Goal: Task Accomplishment & Management: Manage account settings

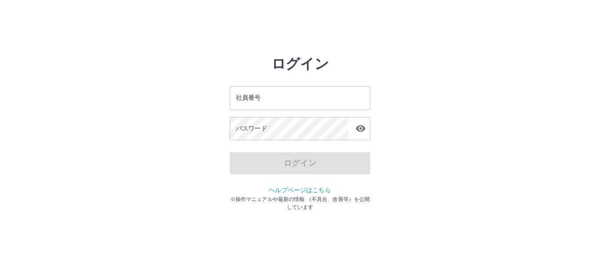
click at [239, 96] on input "社員番号" at bounding box center [300, 97] width 140 height 23
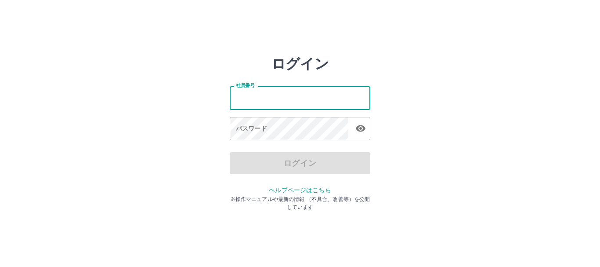
type input "*******"
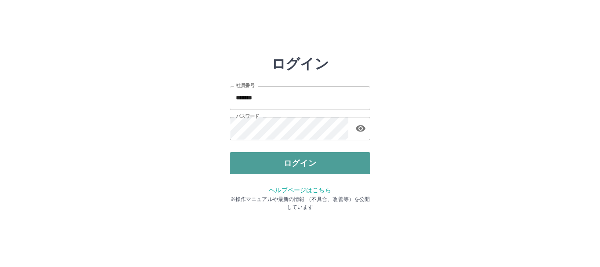
click at [267, 166] on button "ログイン" at bounding box center [300, 163] width 140 height 22
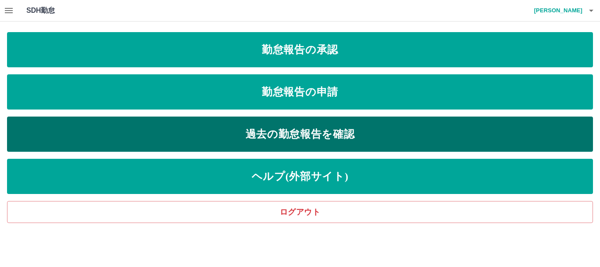
click at [267, 133] on link "過去の勤怠報告を確認" at bounding box center [300, 133] width 586 height 35
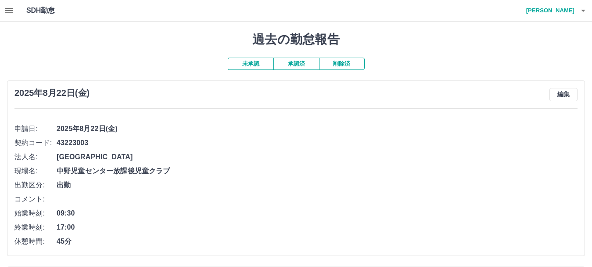
click at [14, 9] on button "button" at bounding box center [9, 10] width 18 height 21
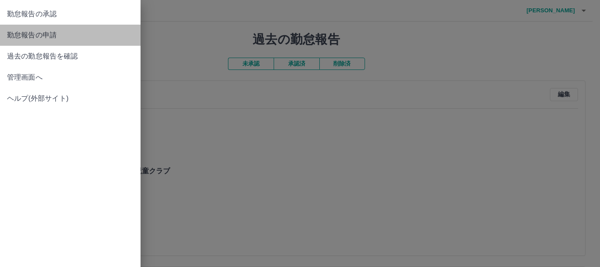
click at [37, 36] on span "勤怠報告の申請" at bounding box center [70, 35] width 126 height 11
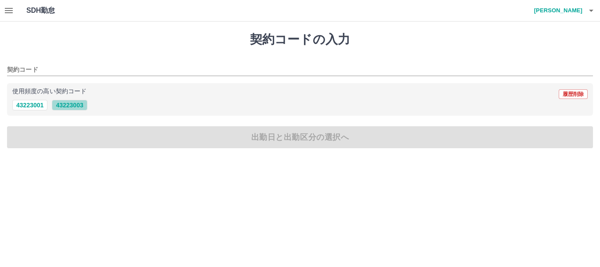
click at [72, 109] on button "43223003" at bounding box center [69, 105] width 35 height 11
type input "********"
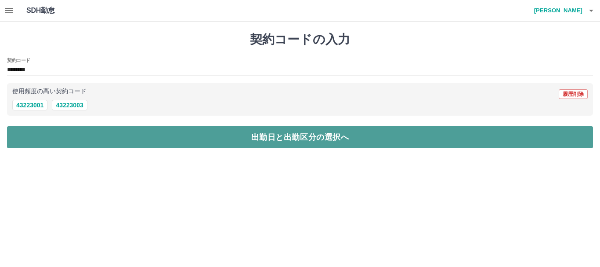
drag, startPoint x: 180, startPoint y: 137, endPoint x: 175, endPoint y: 135, distance: 4.7
click at [180, 137] on button "出勤日と出勤区分の選択へ" at bounding box center [300, 137] width 586 height 22
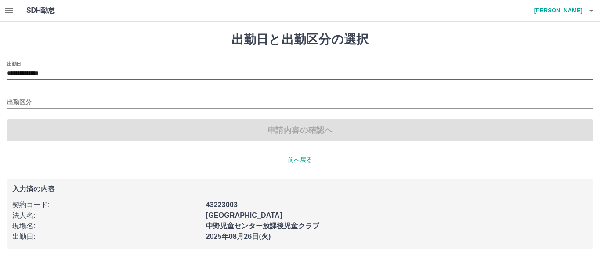
click at [72, 73] on input "**********" at bounding box center [300, 73] width 586 height 11
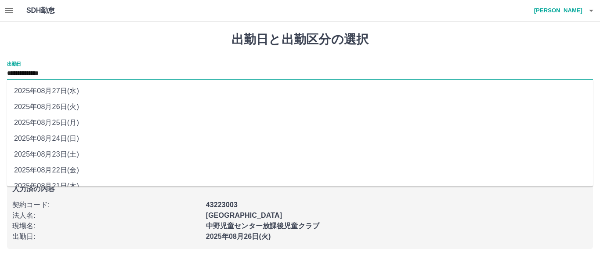
click at [71, 125] on li "2025年08月25日(月)" at bounding box center [300, 123] width 586 height 16
type input "**********"
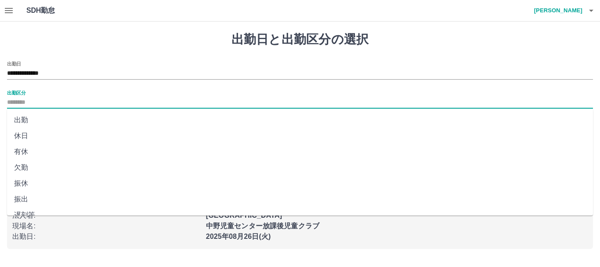
click at [38, 98] on input "出勤区分" at bounding box center [300, 102] width 586 height 11
click at [37, 119] on li "出勤" at bounding box center [300, 120] width 586 height 16
type input "**"
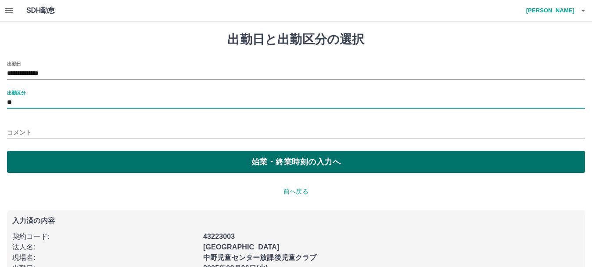
click at [104, 164] on button "始業・終業時刻の入力へ" at bounding box center [296, 162] width 578 height 22
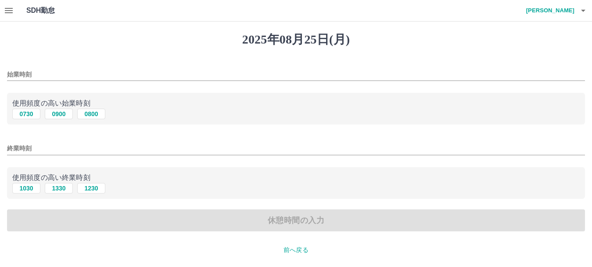
click at [36, 74] on input "始業時刻" at bounding box center [296, 74] width 578 height 13
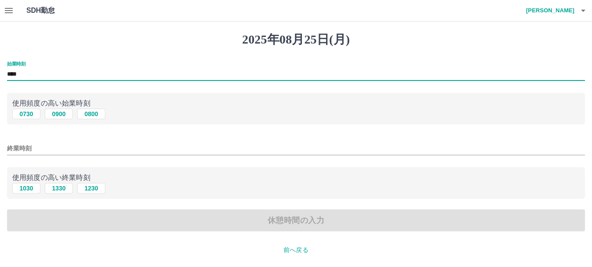
type input "****"
click at [44, 147] on input "終業時刻" at bounding box center [296, 148] width 578 height 13
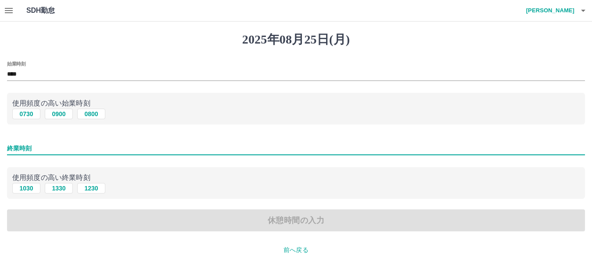
type input "****"
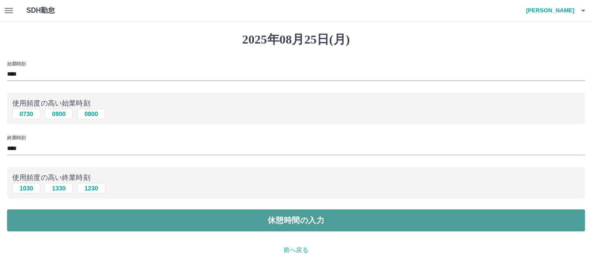
click at [285, 222] on button "休憩時間の入力" at bounding box center [296, 220] width 578 height 22
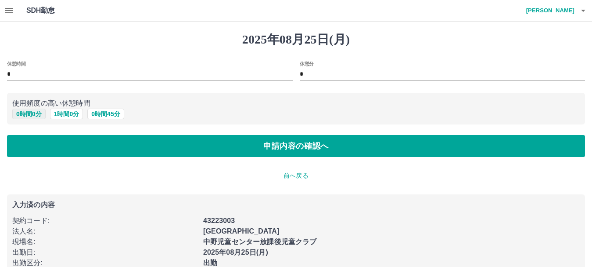
click at [25, 117] on button "0 時間 0 分" at bounding box center [28, 113] width 33 height 11
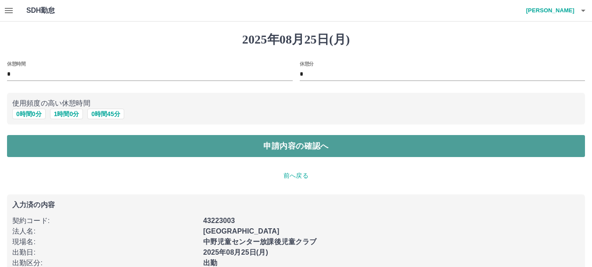
click at [267, 151] on button "申請内容の確認へ" at bounding box center [296, 146] width 578 height 22
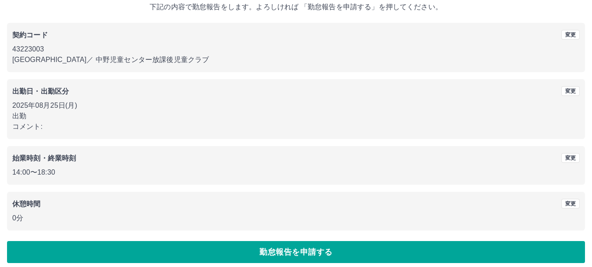
scroll to position [62, 0]
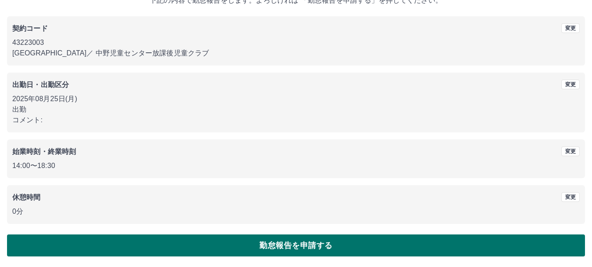
click at [290, 247] on button "勤怠報告を申請する" at bounding box center [296, 245] width 578 height 22
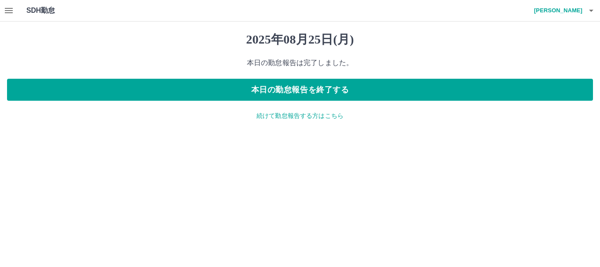
click at [12, 9] on icon "button" at bounding box center [9, 10] width 11 height 11
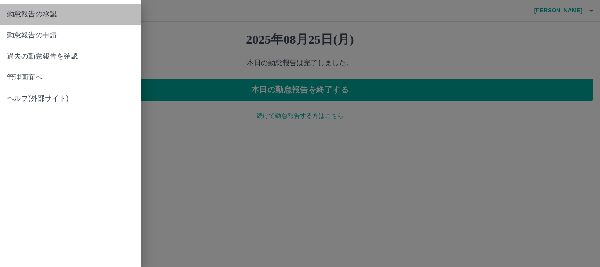
click at [70, 17] on span "勤怠報告の承認" at bounding box center [70, 14] width 126 height 11
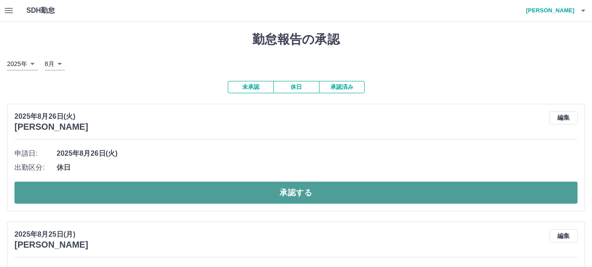
click at [278, 197] on button "承認する" at bounding box center [295, 192] width 563 height 22
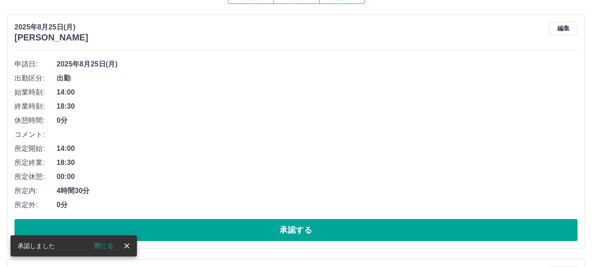
scroll to position [146, 0]
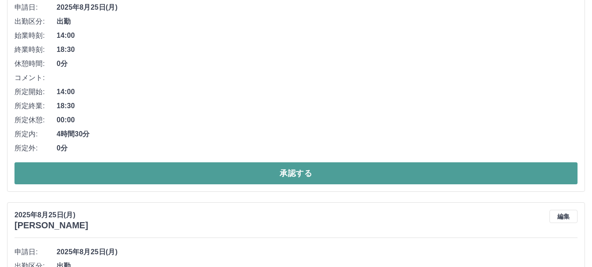
click at [287, 176] on button "承認する" at bounding box center [295, 173] width 563 height 22
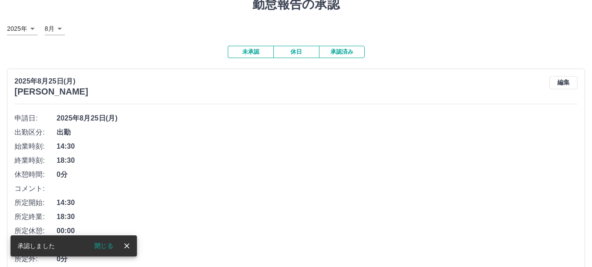
scroll to position [88, 0]
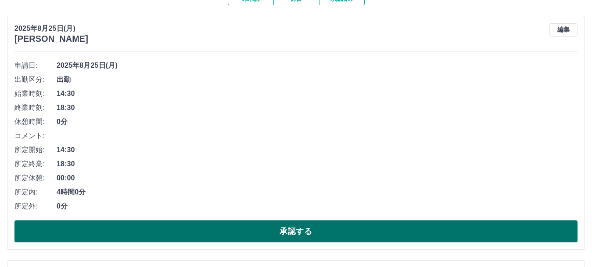
click at [263, 236] on button "承認する" at bounding box center [295, 231] width 563 height 22
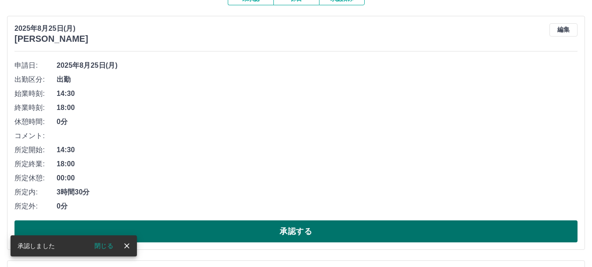
click at [235, 233] on button "承認する" at bounding box center [295, 231] width 563 height 22
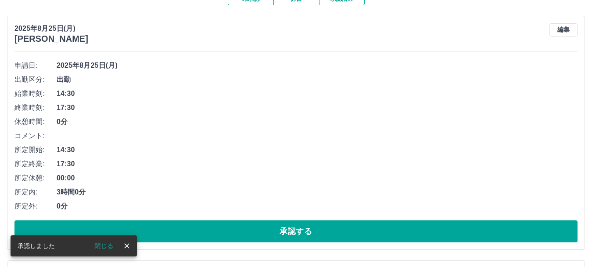
scroll to position [132, 0]
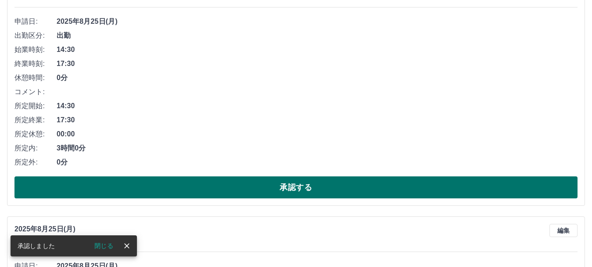
click at [220, 189] on button "承認する" at bounding box center [295, 187] width 563 height 22
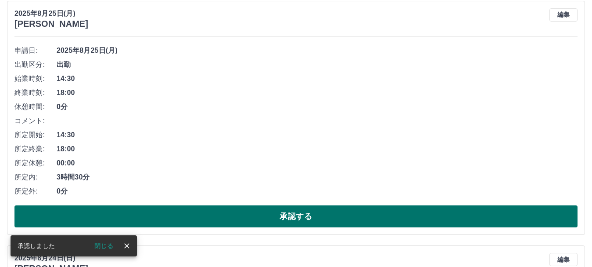
scroll to position [87, 0]
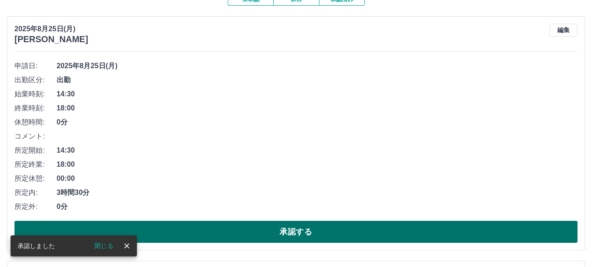
click at [235, 236] on button "承認する" at bounding box center [295, 231] width 563 height 22
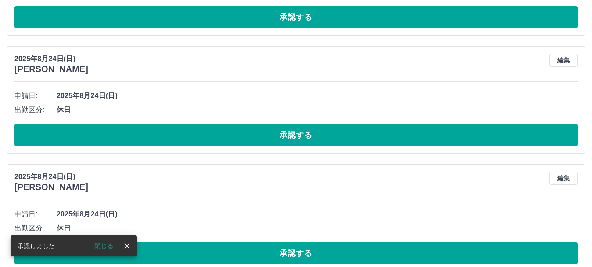
scroll to position [0, 0]
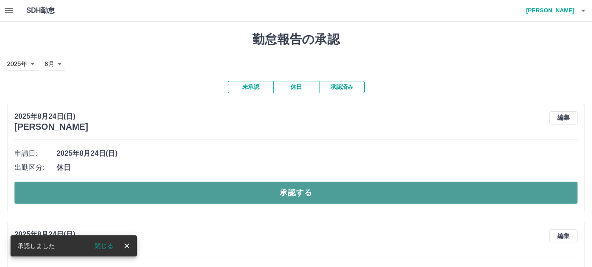
click at [275, 197] on button "承認する" at bounding box center [295, 192] width 563 height 22
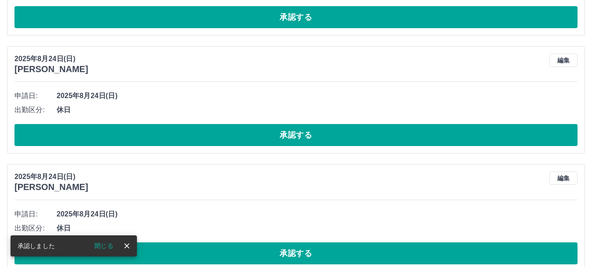
scroll to position [176, 0]
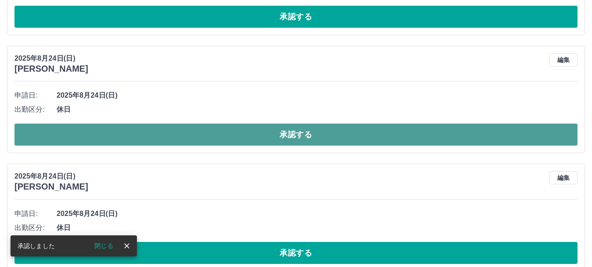
click at [282, 141] on button "承認する" at bounding box center [295, 134] width 563 height 22
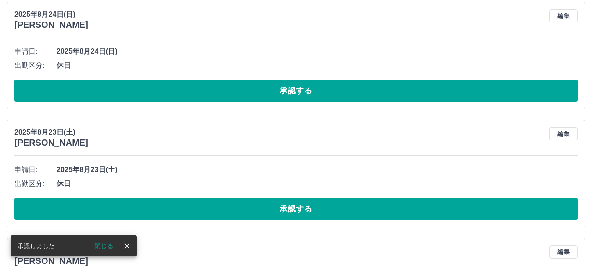
scroll to position [190, 0]
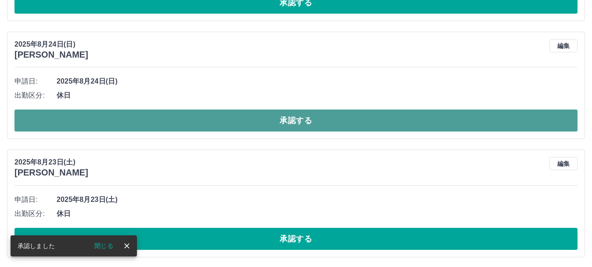
click at [279, 126] on button "承認する" at bounding box center [295, 120] width 563 height 22
click at [271, 127] on button "承認する" at bounding box center [295, 120] width 563 height 22
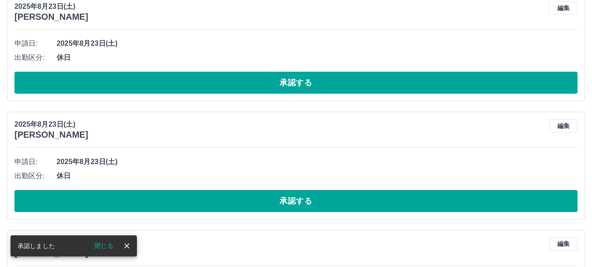
scroll to position [277, 0]
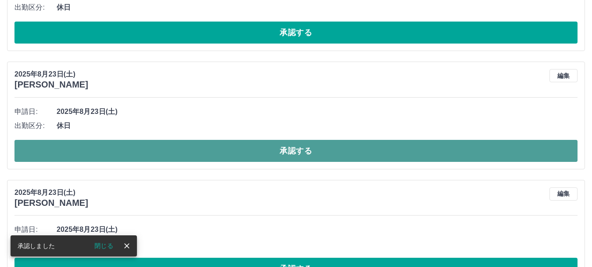
click at [296, 154] on button "承認する" at bounding box center [295, 151] width 563 height 22
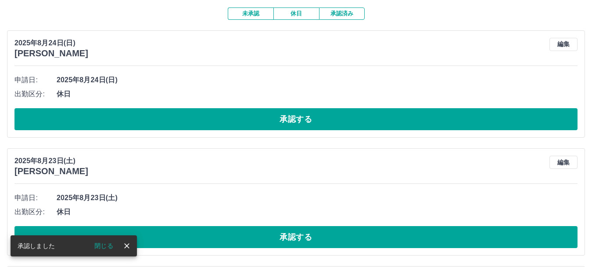
scroll to position [58, 0]
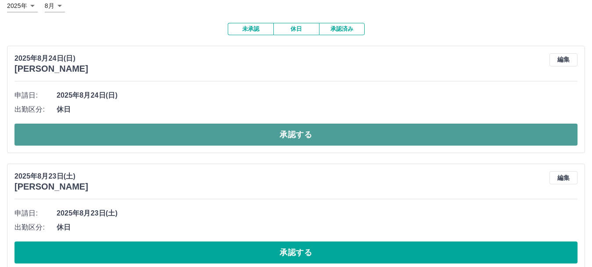
click at [294, 133] on button "承認する" at bounding box center [295, 134] width 563 height 22
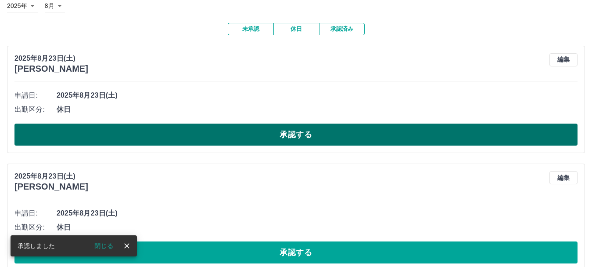
click at [293, 134] on button "承認する" at bounding box center [295, 134] width 563 height 22
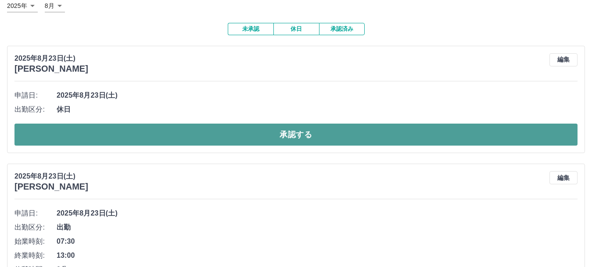
click at [261, 140] on button "承認する" at bounding box center [295, 134] width 563 height 22
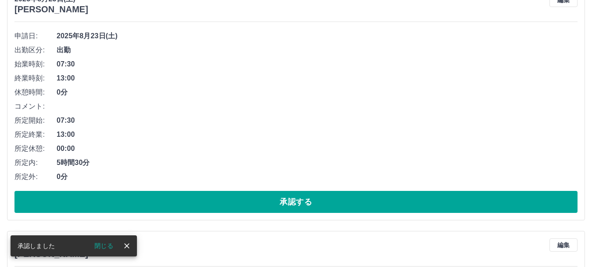
scroll to position [102, 0]
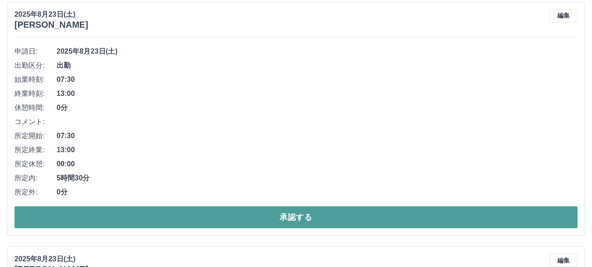
click at [238, 219] on button "承認する" at bounding box center [295, 217] width 563 height 22
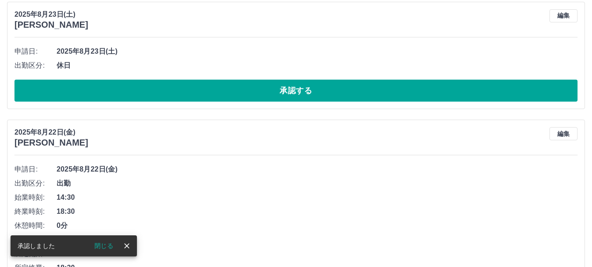
scroll to position [0, 0]
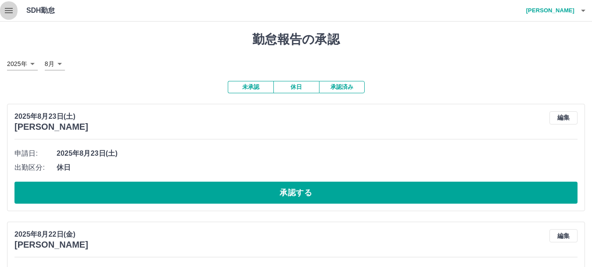
click at [11, 12] on icon "button" at bounding box center [9, 10] width 8 height 5
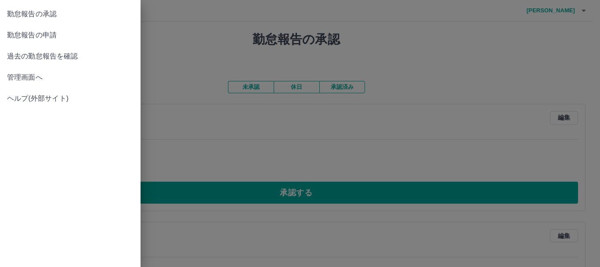
click at [51, 15] on span "勤怠報告の承認" at bounding box center [70, 14] width 126 height 11
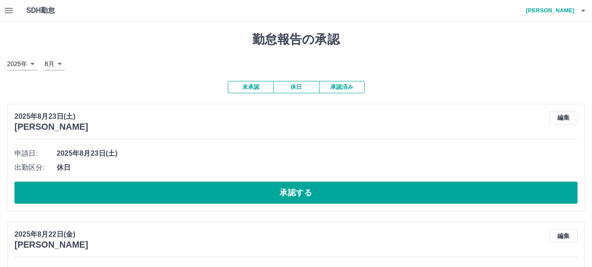
click at [348, 89] on button "承認済み" at bounding box center [342, 87] width 46 height 12
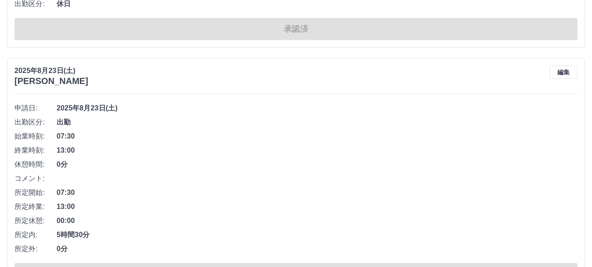
scroll to position [2371, 0]
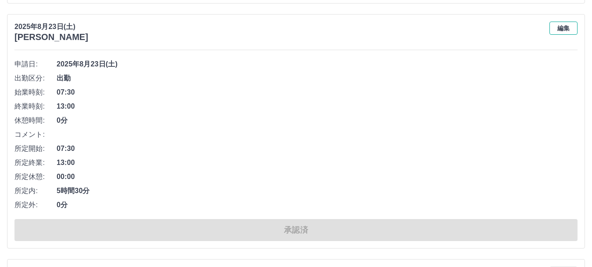
click at [575, 31] on button "編集" at bounding box center [564, 28] width 28 height 13
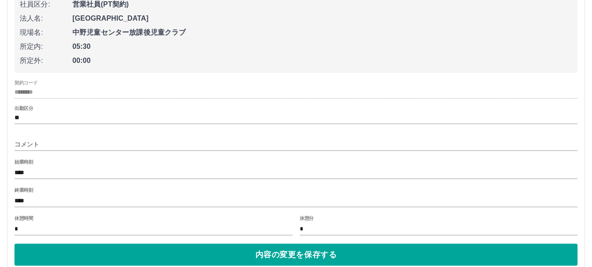
scroll to position [2459, 0]
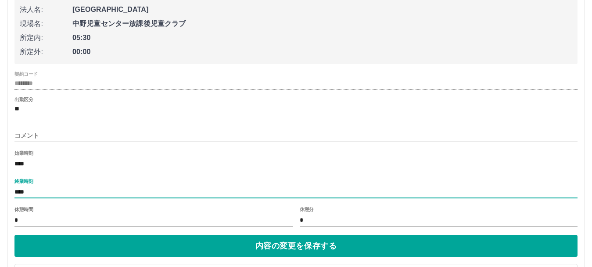
click at [38, 194] on input "****" at bounding box center [295, 191] width 563 height 13
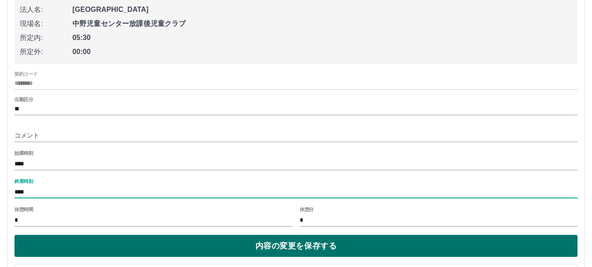
type input "****"
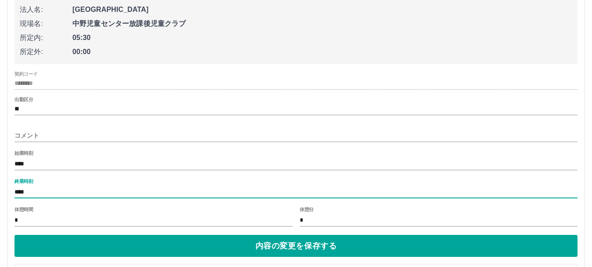
click at [290, 248] on button "内容の変更を保存する" at bounding box center [295, 245] width 563 height 22
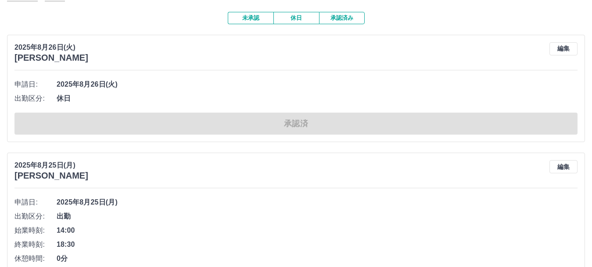
scroll to position [0, 0]
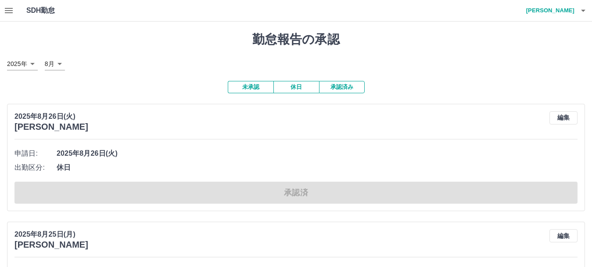
click at [251, 90] on button "未承認" at bounding box center [251, 87] width 46 height 12
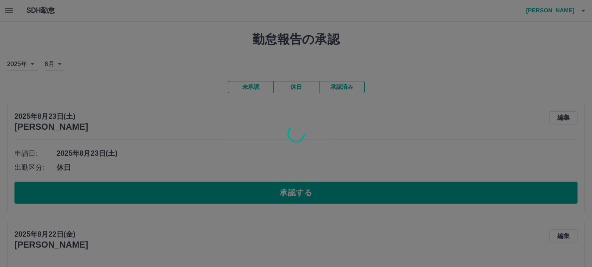
click at [301, 199] on div at bounding box center [296, 133] width 592 height 267
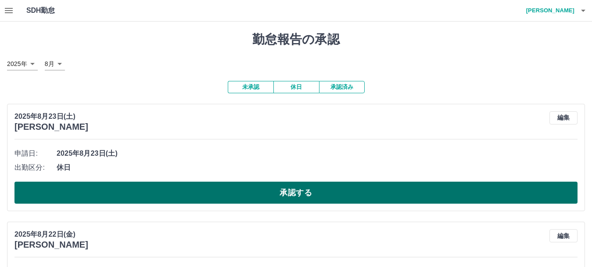
click at [296, 198] on button "承認する" at bounding box center [295, 192] width 563 height 22
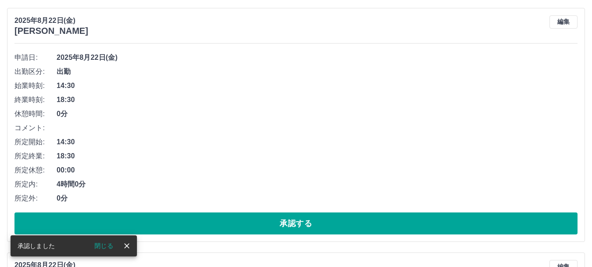
scroll to position [102, 0]
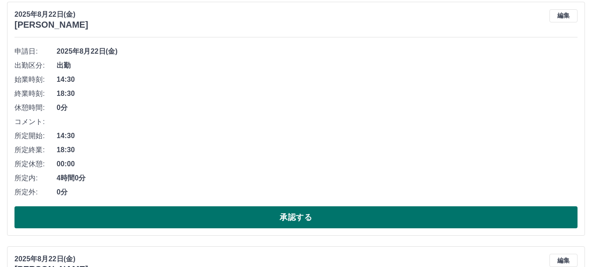
click at [290, 223] on button "承認する" at bounding box center [295, 217] width 563 height 22
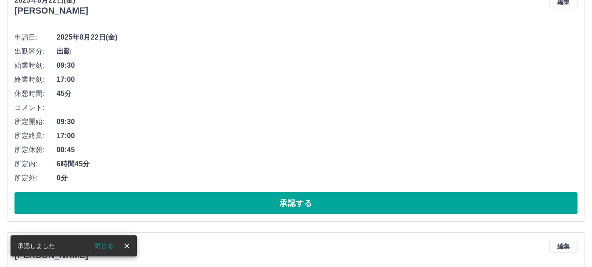
scroll to position [0, 0]
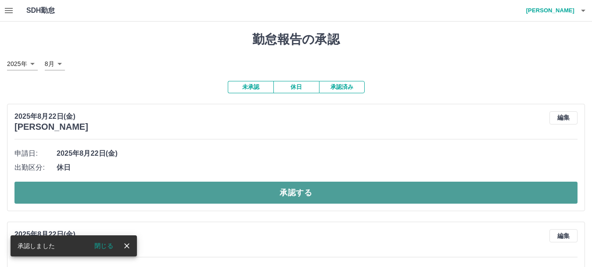
click at [314, 194] on button "承認する" at bounding box center [295, 192] width 563 height 22
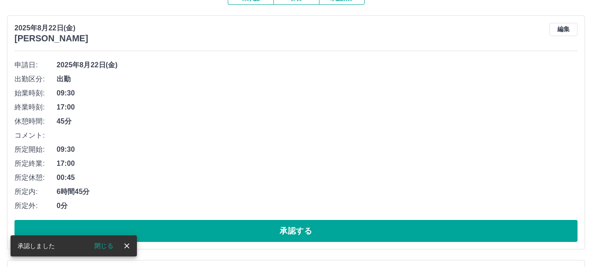
scroll to position [88, 0]
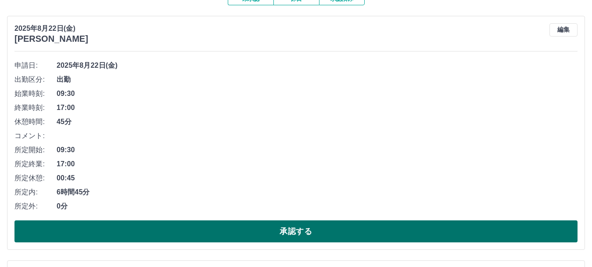
click at [279, 236] on button "承認する" at bounding box center [295, 231] width 563 height 22
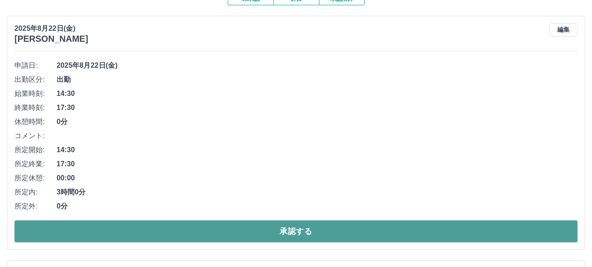
click at [230, 227] on button "承認する" at bounding box center [295, 231] width 563 height 22
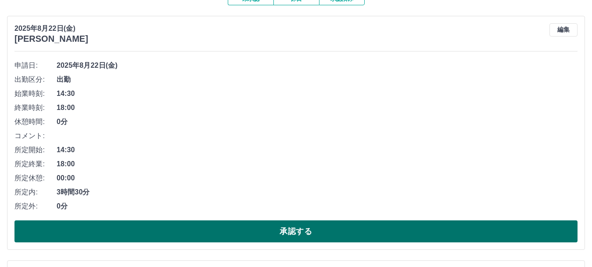
click at [273, 228] on button "承認する" at bounding box center [295, 231] width 563 height 22
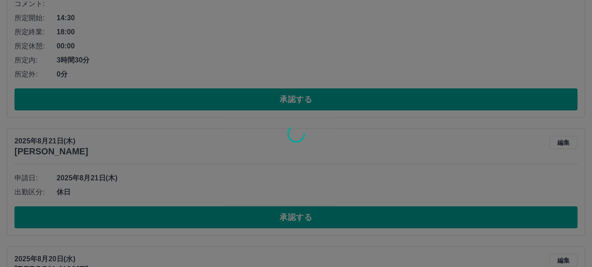
scroll to position [263, 0]
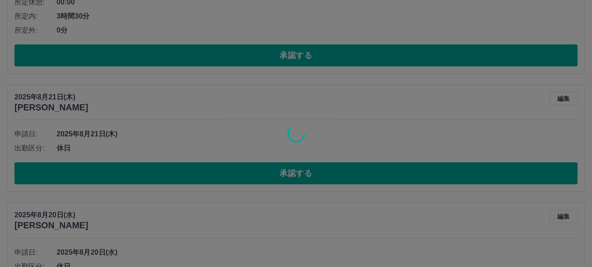
click at [277, 182] on div at bounding box center [296, 133] width 592 height 267
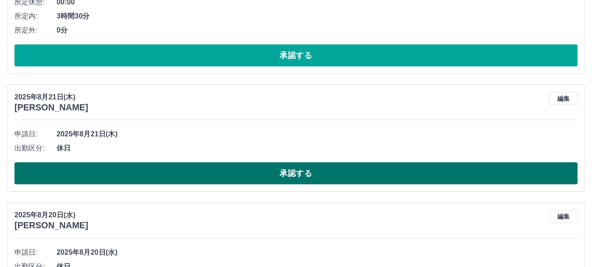
scroll to position [19, 0]
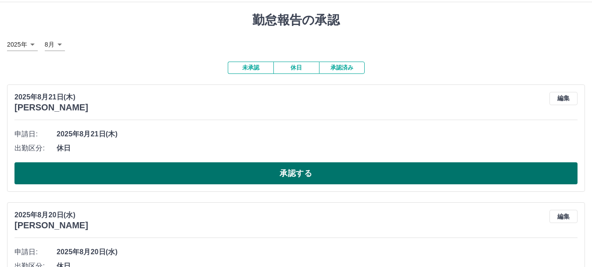
click at [292, 173] on button "承認する" at bounding box center [295, 173] width 563 height 22
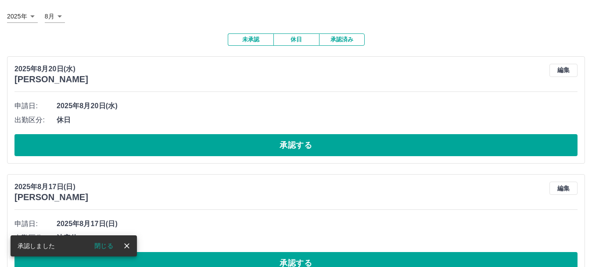
scroll to position [57, 0]
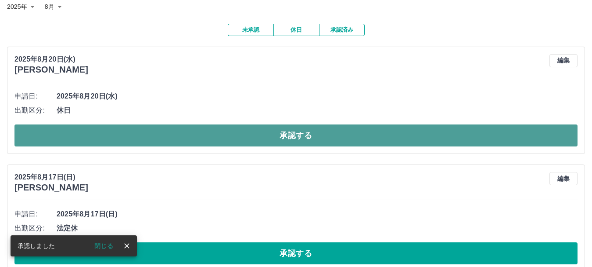
click at [282, 135] on button "承認する" at bounding box center [295, 135] width 563 height 22
click at [258, 140] on button "承認する" at bounding box center [295, 135] width 563 height 22
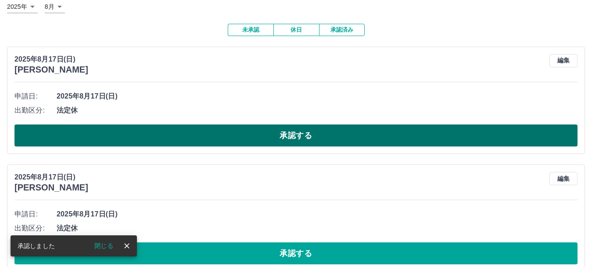
click at [276, 144] on button "承認する" at bounding box center [295, 135] width 563 height 22
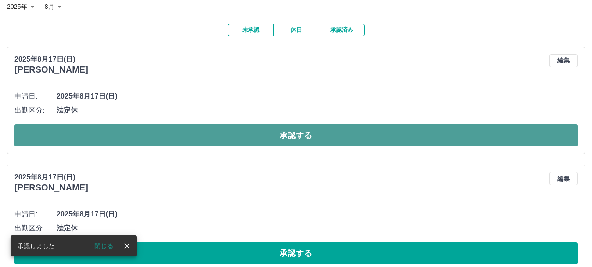
click at [304, 140] on button "承認する" at bounding box center [295, 135] width 563 height 22
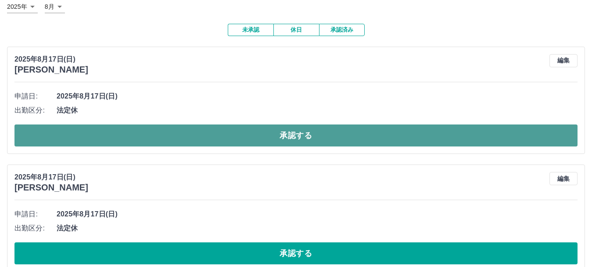
click at [290, 133] on button "承認する" at bounding box center [295, 135] width 563 height 22
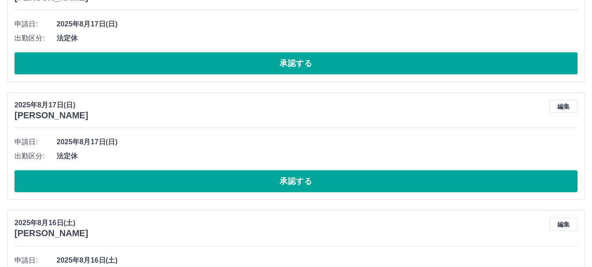
scroll to position [101, 0]
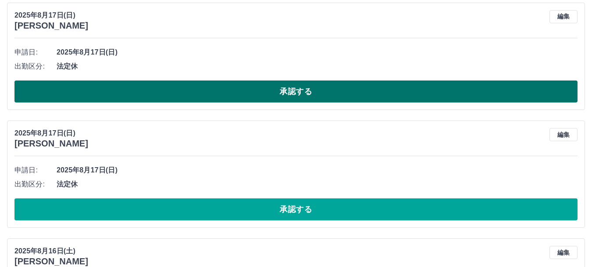
click at [275, 94] on button "承認する" at bounding box center [295, 91] width 563 height 22
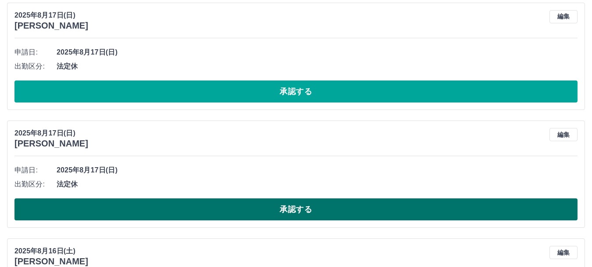
click at [260, 212] on button "承認する" at bounding box center [295, 209] width 563 height 22
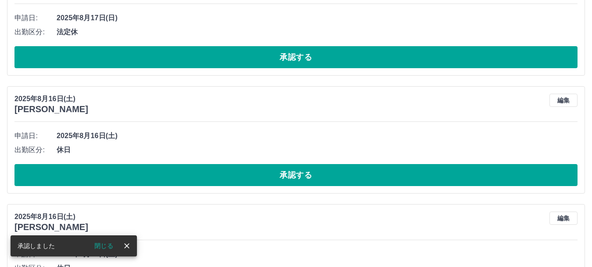
scroll to position [145, 0]
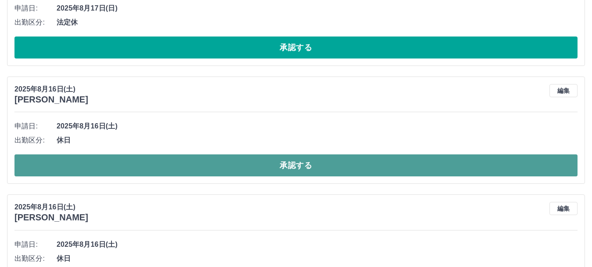
click at [243, 167] on button "承認する" at bounding box center [295, 165] width 563 height 22
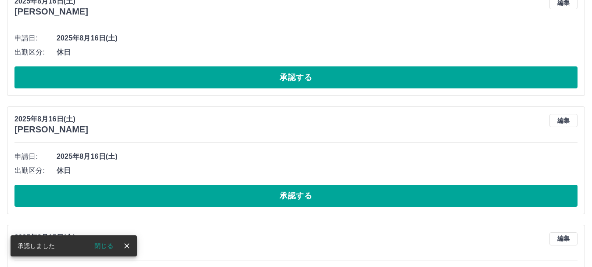
scroll to position [277, 0]
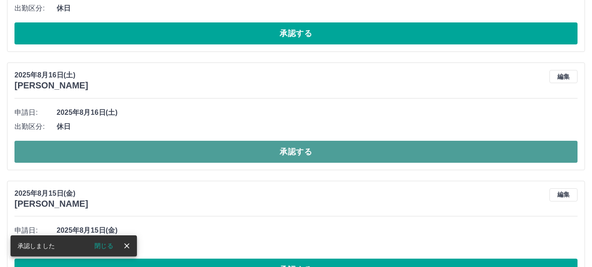
click at [233, 159] on button "承認する" at bounding box center [295, 151] width 563 height 22
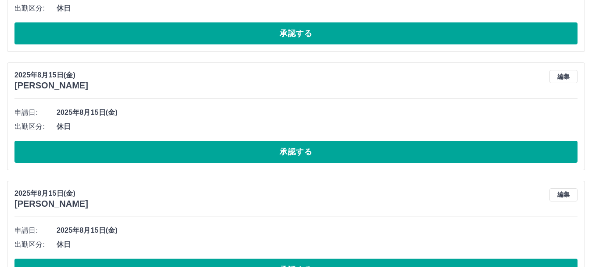
scroll to position [233, 0]
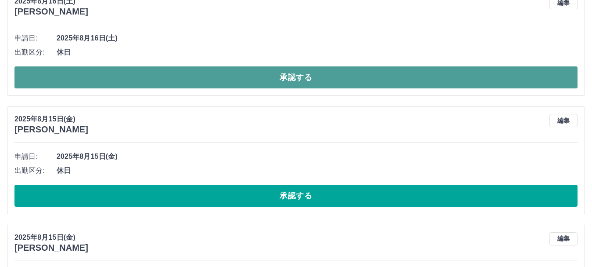
click at [280, 77] on button "承認する" at bounding box center [295, 77] width 563 height 22
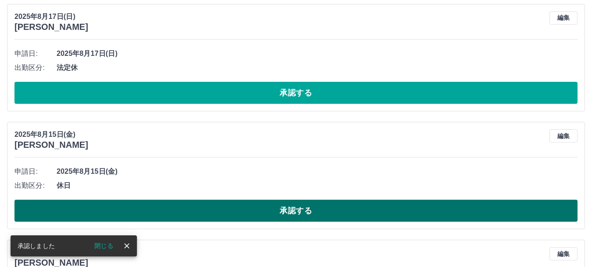
scroll to position [115, 0]
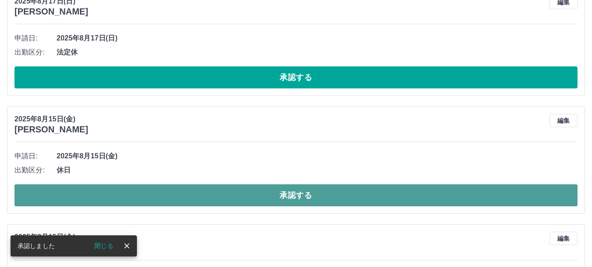
click at [276, 198] on button "承認する" at bounding box center [295, 195] width 563 height 22
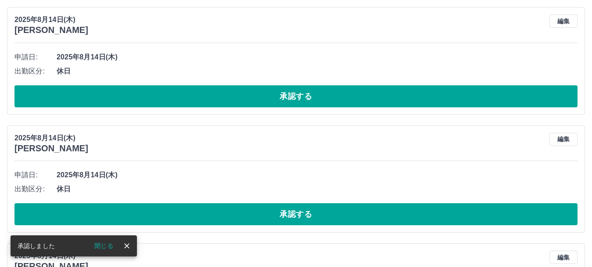
scroll to position [335, 0]
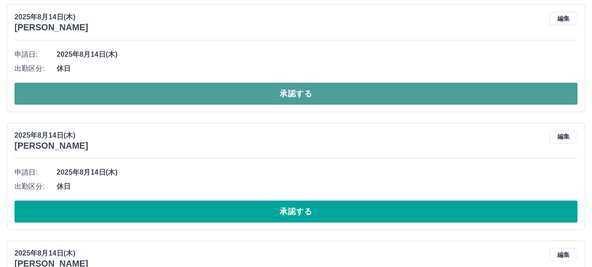
click at [294, 102] on button "承認する" at bounding box center [295, 94] width 563 height 22
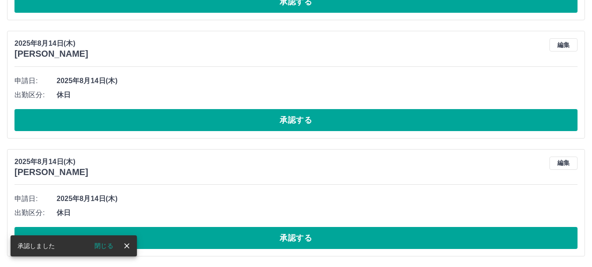
scroll to position [216, 0]
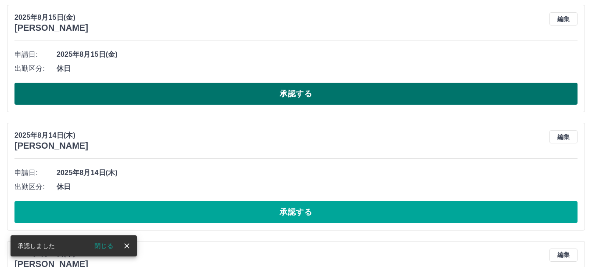
click at [267, 96] on button "承認する" at bounding box center [295, 94] width 563 height 22
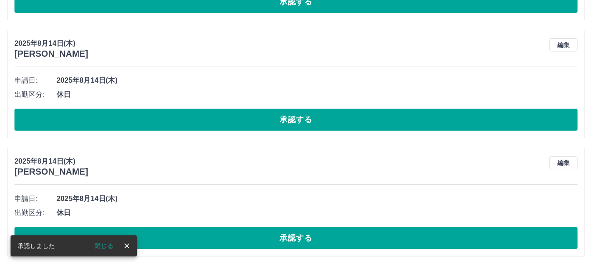
scroll to position [99, 0]
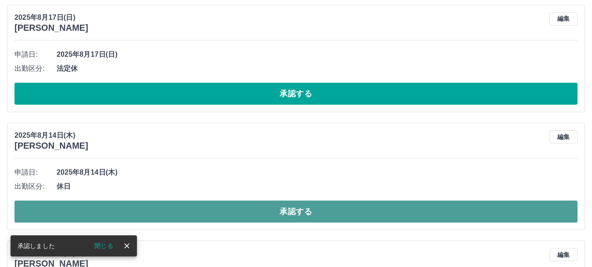
click at [252, 221] on button "承認する" at bounding box center [295, 211] width 563 height 22
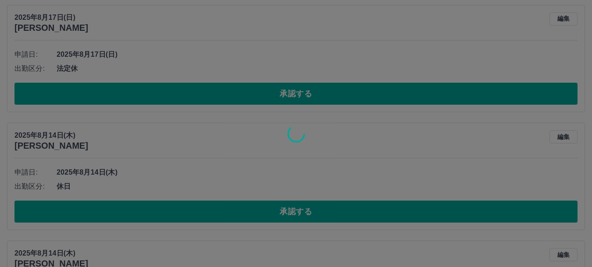
scroll to position [73, 0]
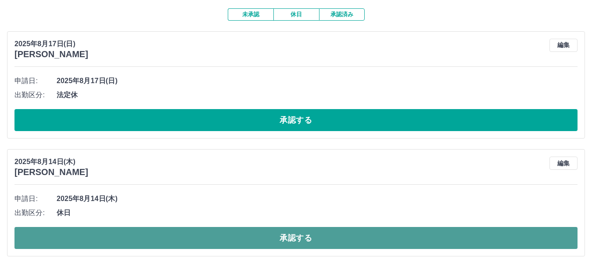
click at [236, 238] on button "承認する" at bounding box center [295, 238] width 563 height 22
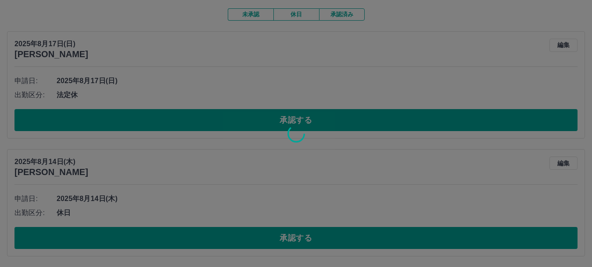
scroll to position [0, 0]
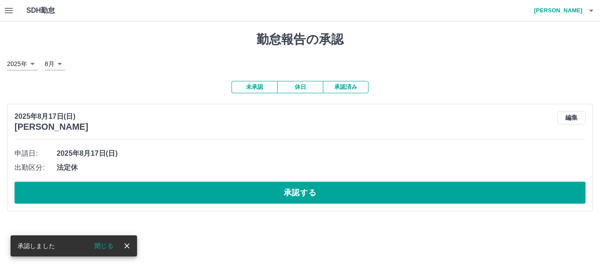
click at [352, 90] on button "承認済み" at bounding box center [346, 87] width 46 height 12
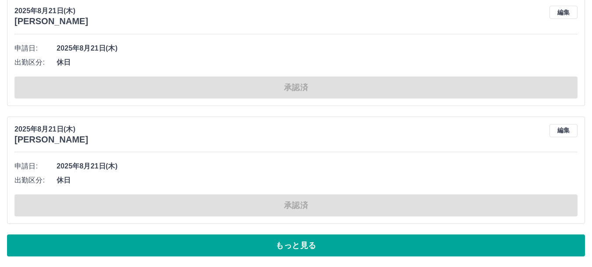
scroll to position [4080, 0]
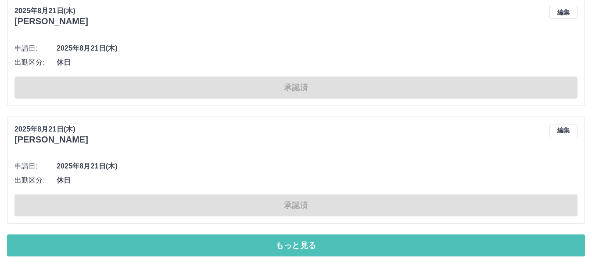
drag, startPoint x: 277, startPoint y: 245, endPoint x: 277, endPoint y: 235, distance: 10.1
click at [278, 244] on button "もっと見る" at bounding box center [296, 245] width 578 height 22
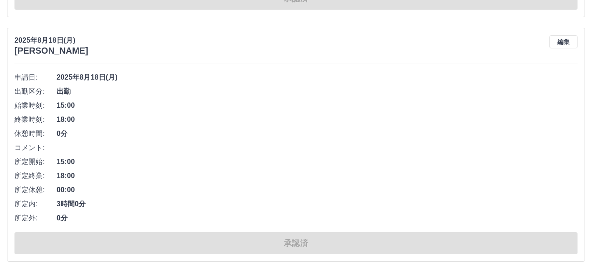
scroll to position [9343, 0]
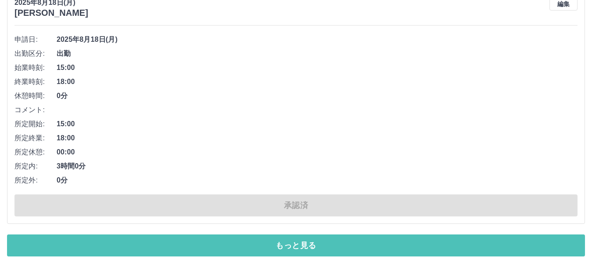
drag, startPoint x: 318, startPoint y: 251, endPoint x: 302, endPoint y: 240, distance: 20.0
click at [317, 250] on button "もっと見る" at bounding box center [296, 245] width 578 height 22
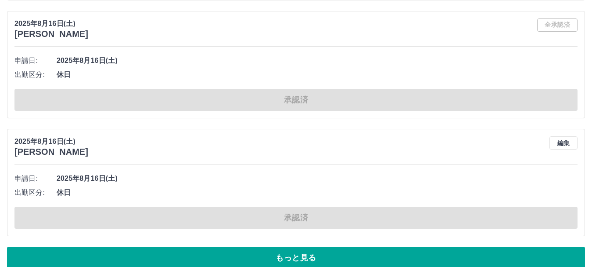
scroll to position [13174, 0]
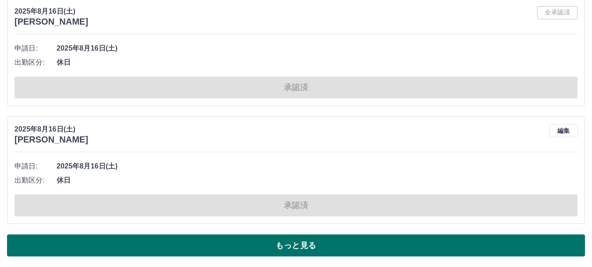
click at [286, 241] on button "もっと見る" at bounding box center [296, 245] width 578 height 22
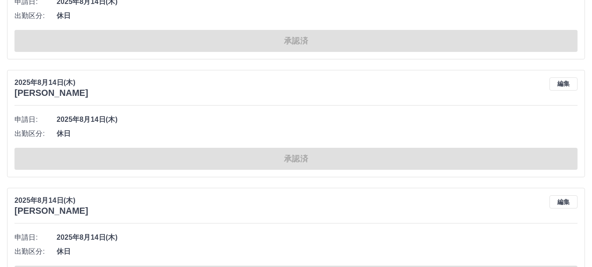
scroll to position [15457, 0]
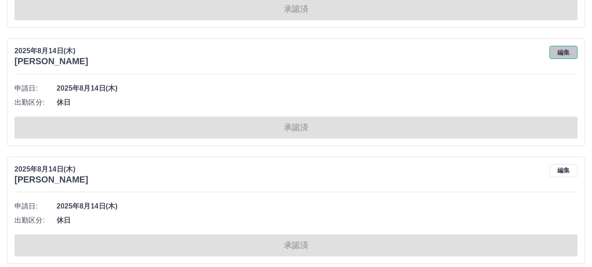
click at [569, 59] on button "編集" at bounding box center [564, 52] width 28 height 13
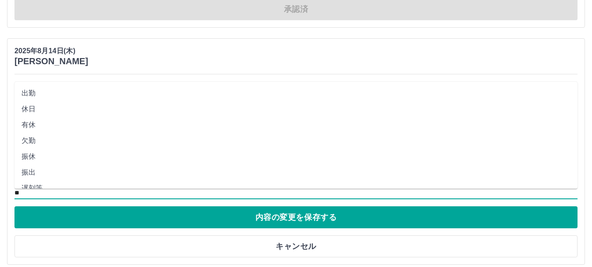
click at [34, 194] on input "**" at bounding box center [295, 192] width 563 height 11
click at [36, 124] on li "有休" at bounding box center [295, 125] width 563 height 16
type input "**"
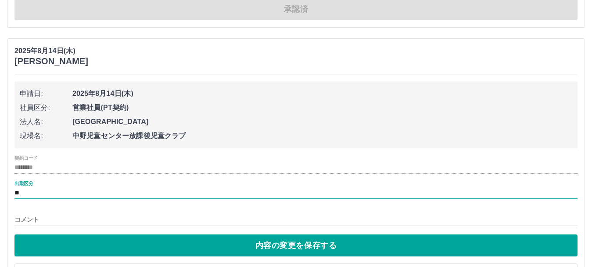
drag, startPoint x: 295, startPoint y: 248, endPoint x: 290, endPoint y: 243, distance: 6.2
click at [294, 245] on button "内容の変更を保存する" at bounding box center [295, 245] width 563 height 22
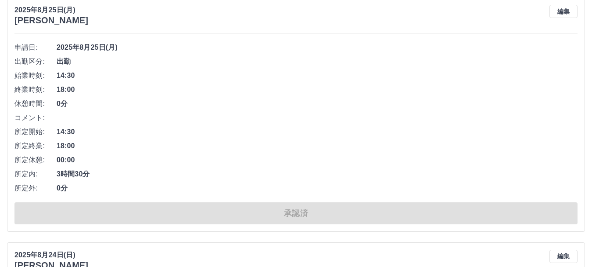
scroll to position [1138, 0]
